Goal: Task Accomplishment & Management: Manage account settings

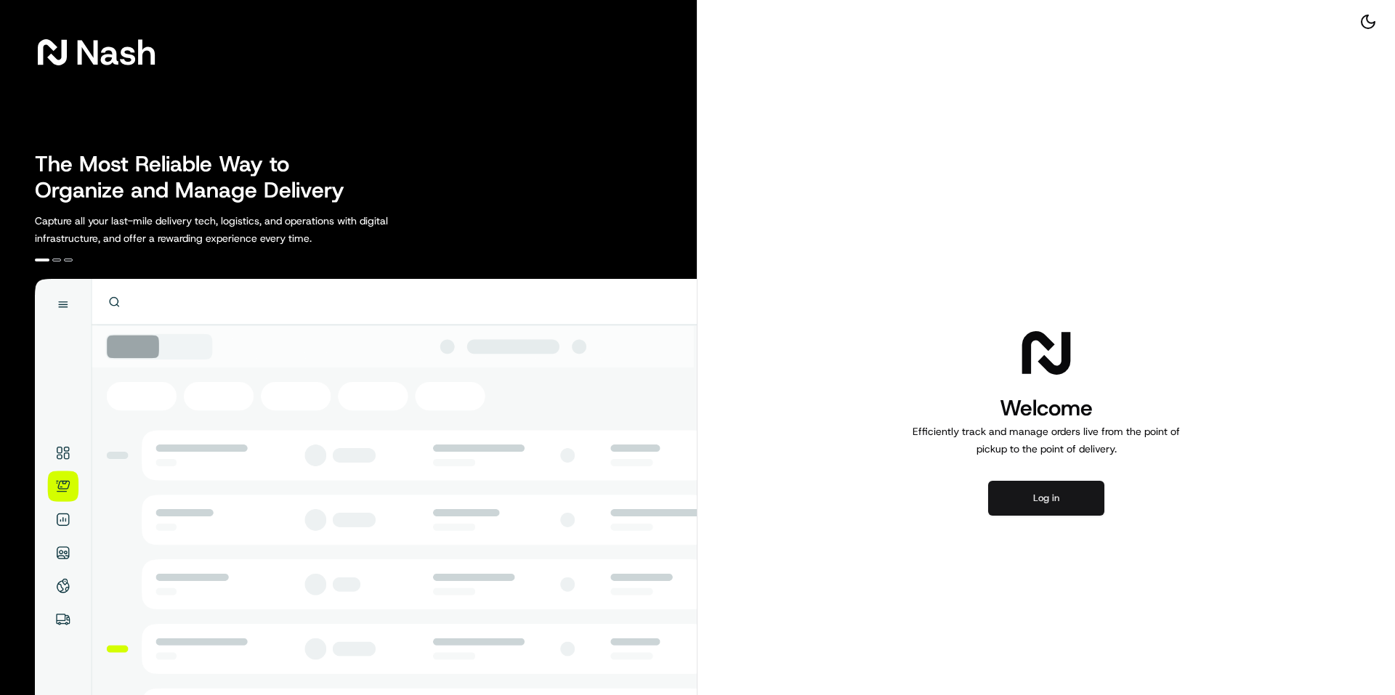
click at [1035, 490] on button "Log in" at bounding box center [1046, 498] width 116 height 35
